Goal: Transaction & Acquisition: Purchase product/service

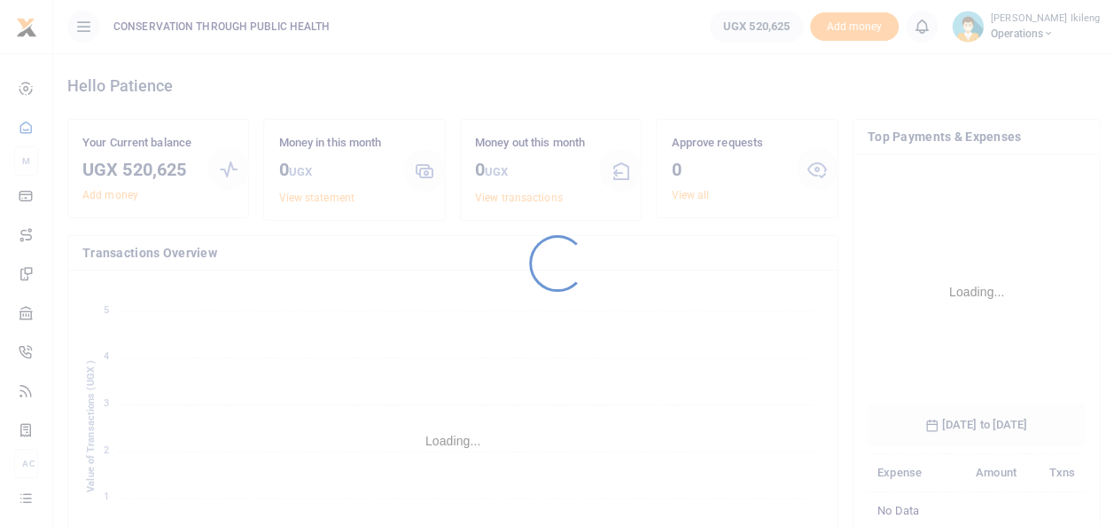
scroll to position [277, 204]
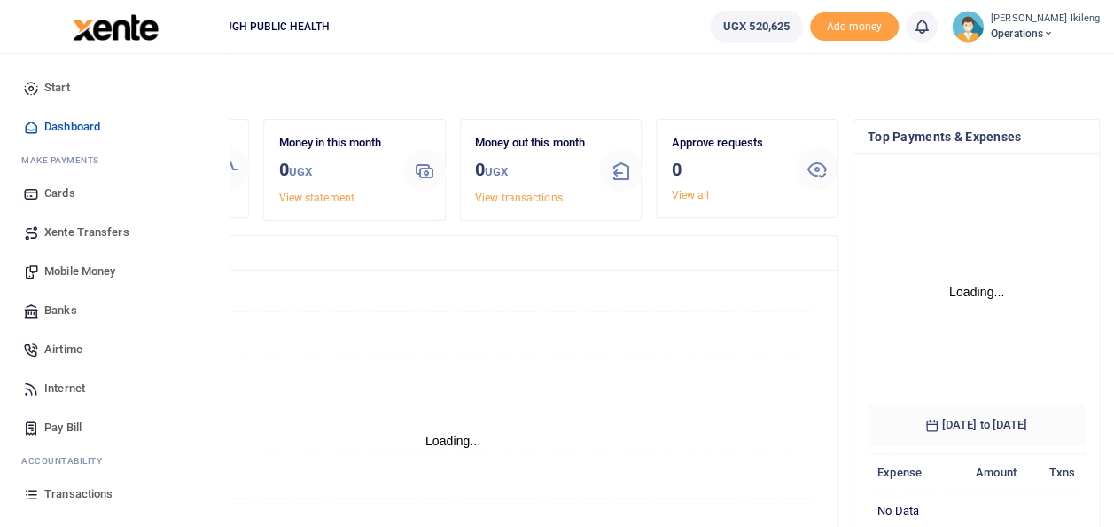
click at [68, 263] on span "Mobile Money" at bounding box center [79, 271] width 71 height 18
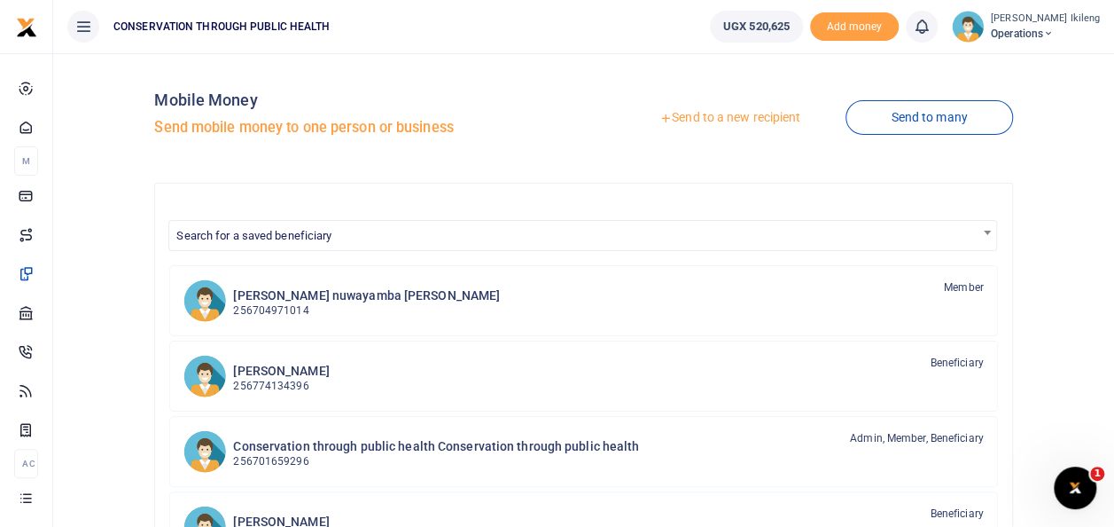
click at [720, 110] on link "Send to a new recipient" at bounding box center [729, 118] width 231 height 32
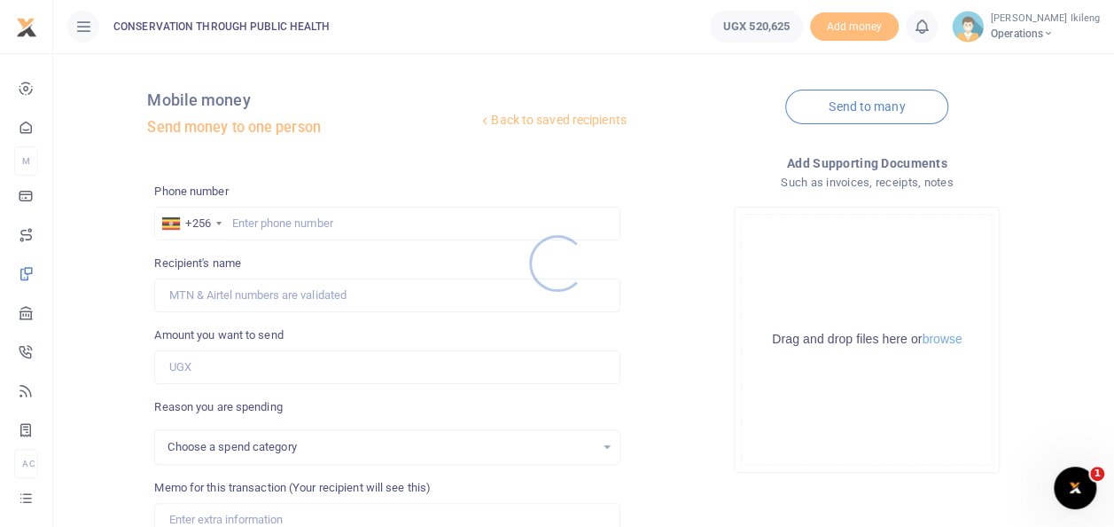
select select
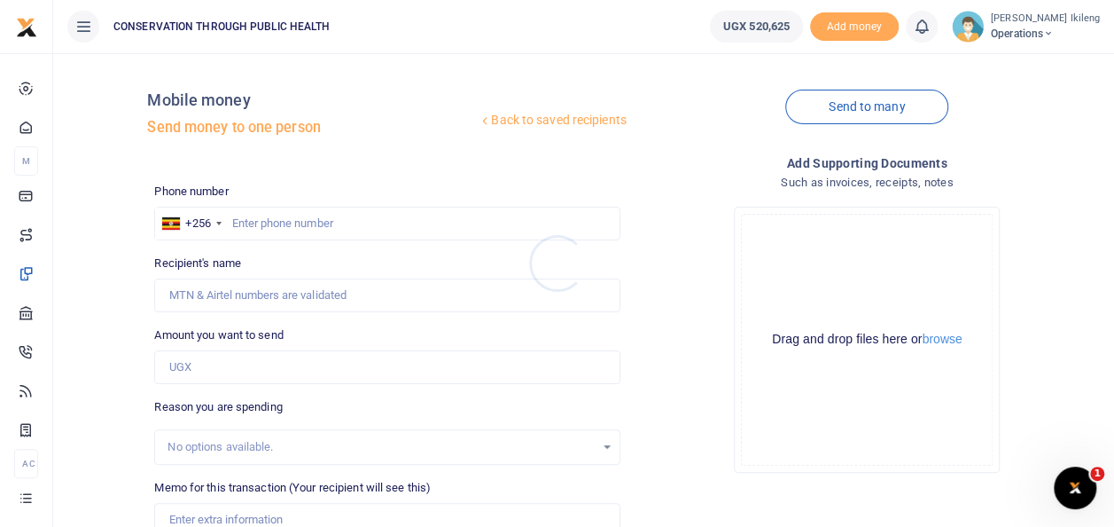
click at [1112, 520] on div at bounding box center [557, 263] width 1114 height 527
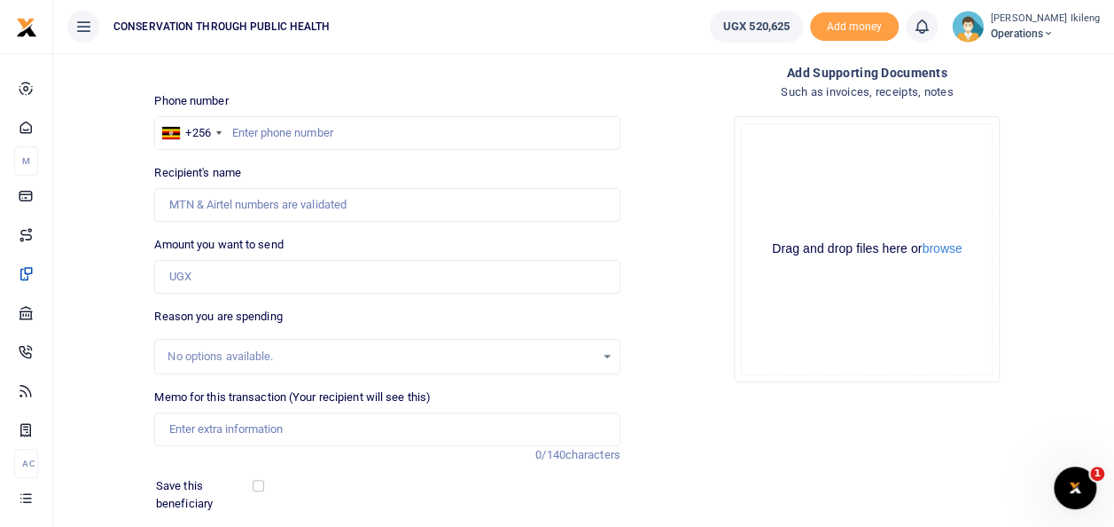
scroll to position [106, 0]
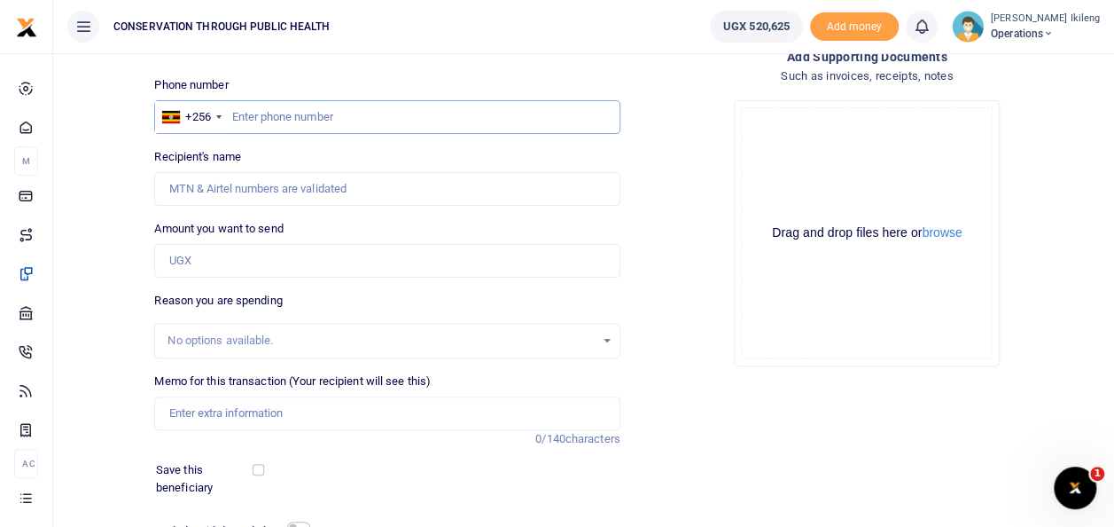
click at [295, 112] on input "text" at bounding box center [386, 117] width 465 height 34
type input "776854775"
type input "[PERSON_NAME]"
type input "776854775"
click at [201, 257] on input "Amount you want to send" at bounding box center [386, 261] width 465 height 34
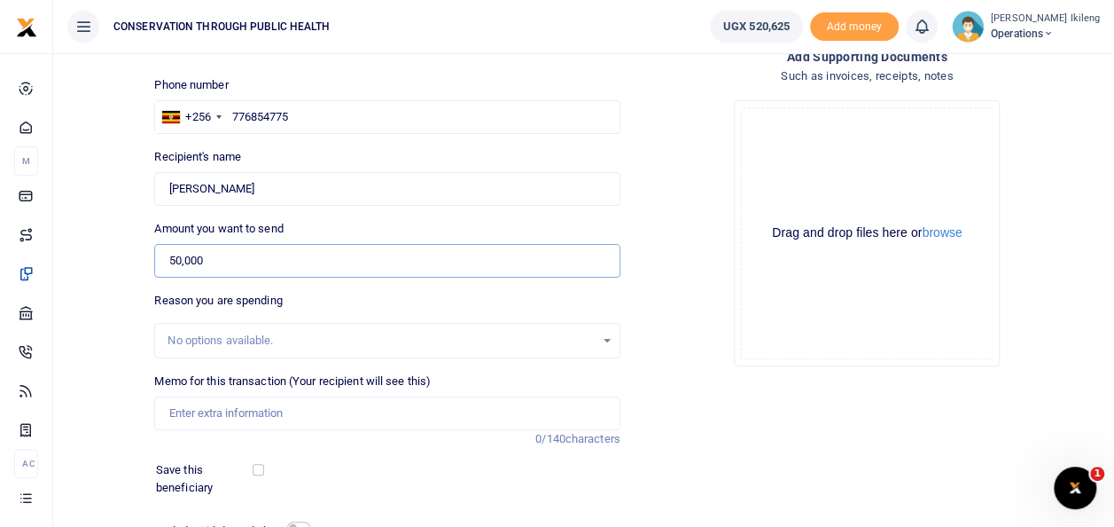
type input "50,000"
click at [206, 417] on input "Memo for this transaction (Your recipient will see this)" at bounding box center [386, 413] width 465 height 34
type input "fuel refund for office activies"
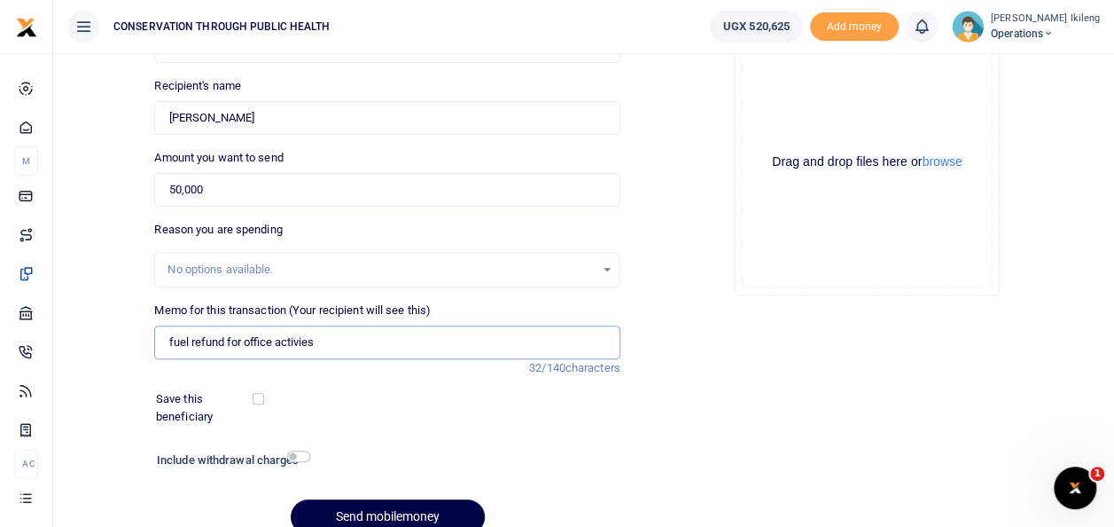
scroll to position [213, 0]
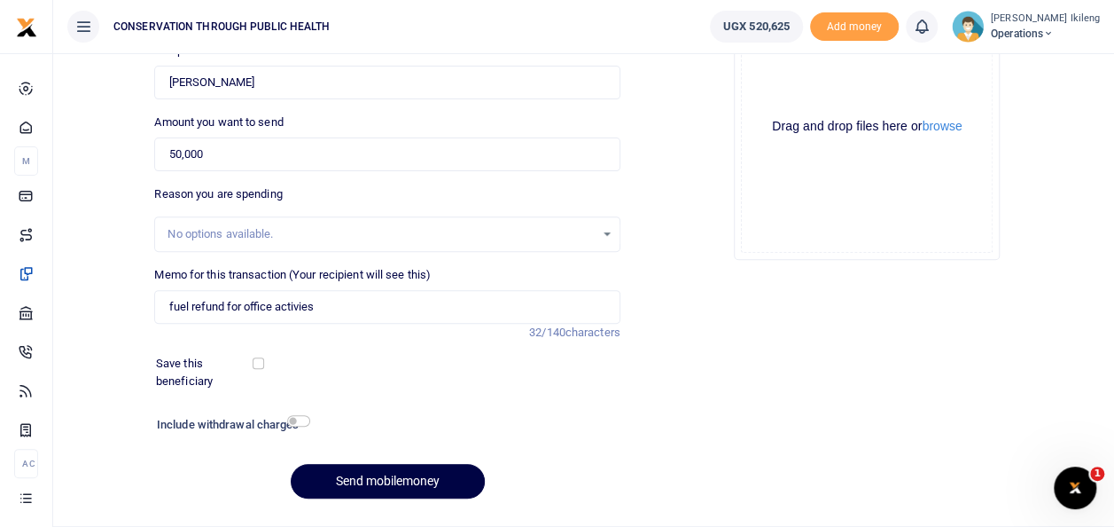
click at [296, 413] on div "Include withdrawal charges" at bounding box center [230, 426] width 160 height 28
click at [301, 416] on input "checkbox" at bounding box center [298, 421] width 23 height 12
checkbox input "true"
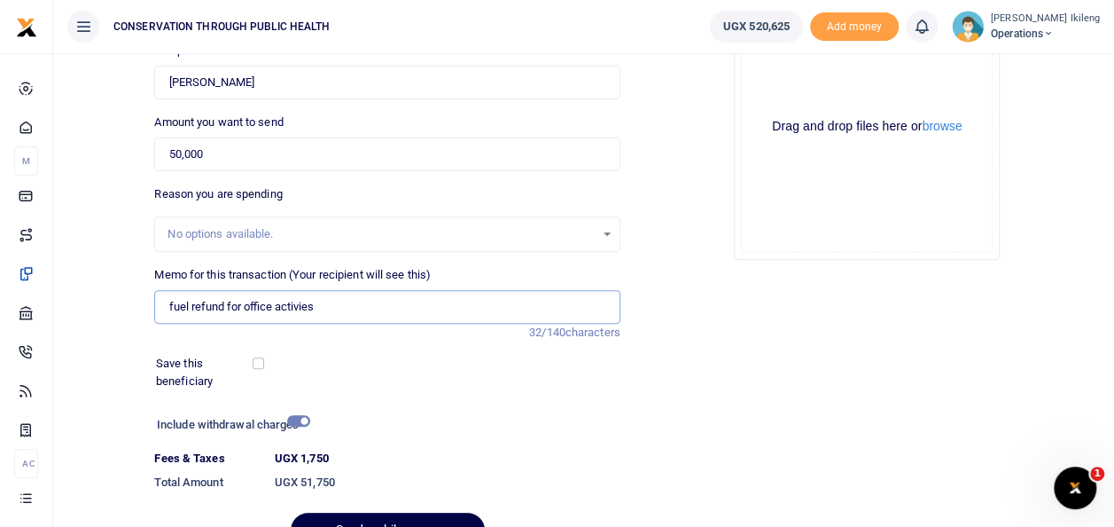
click at [294, 304] on input "fuel refund for office activies" at bounding box center [386, 307] width 465 height 34
drag, startPoint x: 294, startPoint y: 304, endPoint x: 335, endPoint y: 395, distance: 100.0
click at [335, 395] on div "Phone number +256 [GEOGRAPHIC_DATA] [PHONE_NUMBER] Phone is required. Recipient…" at bounding box center [387, 265] width 480 height 591
click at [305, 304] on input "fuel refund for office activies" at bounding box center [386, 307] width 465 height 34
drag, startPoint x: 305, startPoint y: 304, endPoint x: 388, endPoint y: 431, distance: 151.7
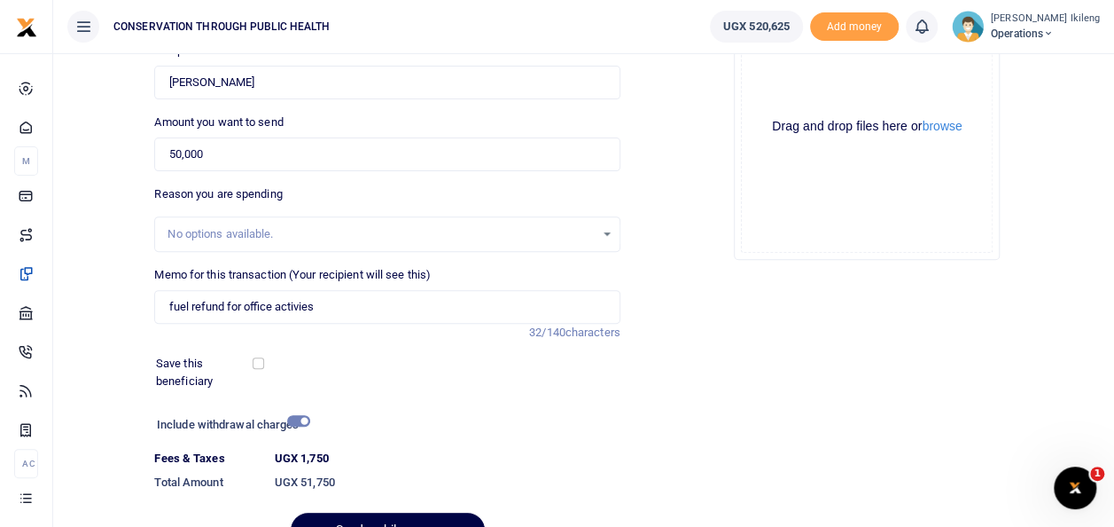
click at [388, 431] on div at bounding box center [448, 426] width 278 height 28
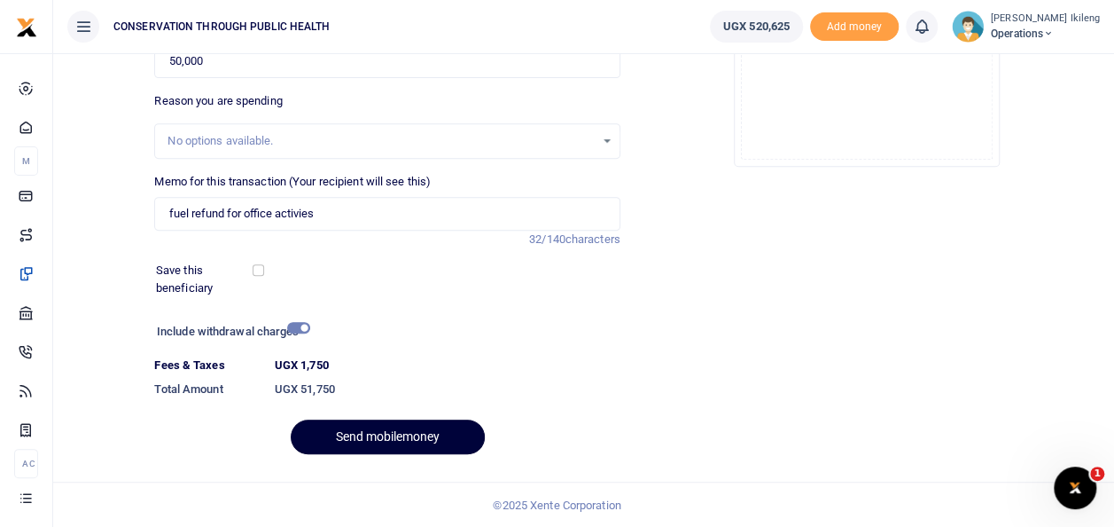
click at [371, 430] on button "Send mobilemoney" at bounding box center [388, 436] width 194 height 35
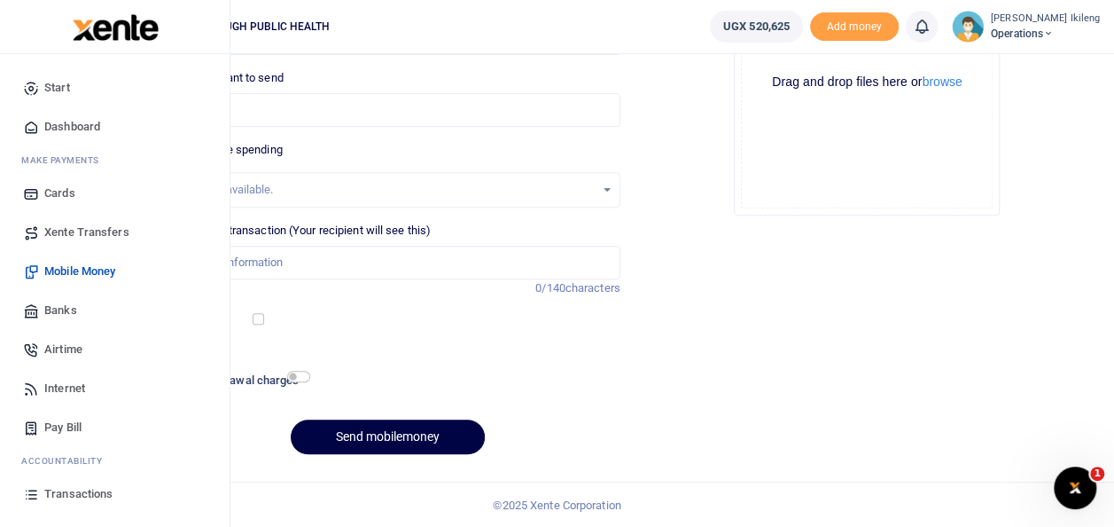
click at [69, 121] on span "Dashboard" at bounding box center [72, 127] width 56 height 18
